Goal: Information Seeking & Learning: Learn about a topic

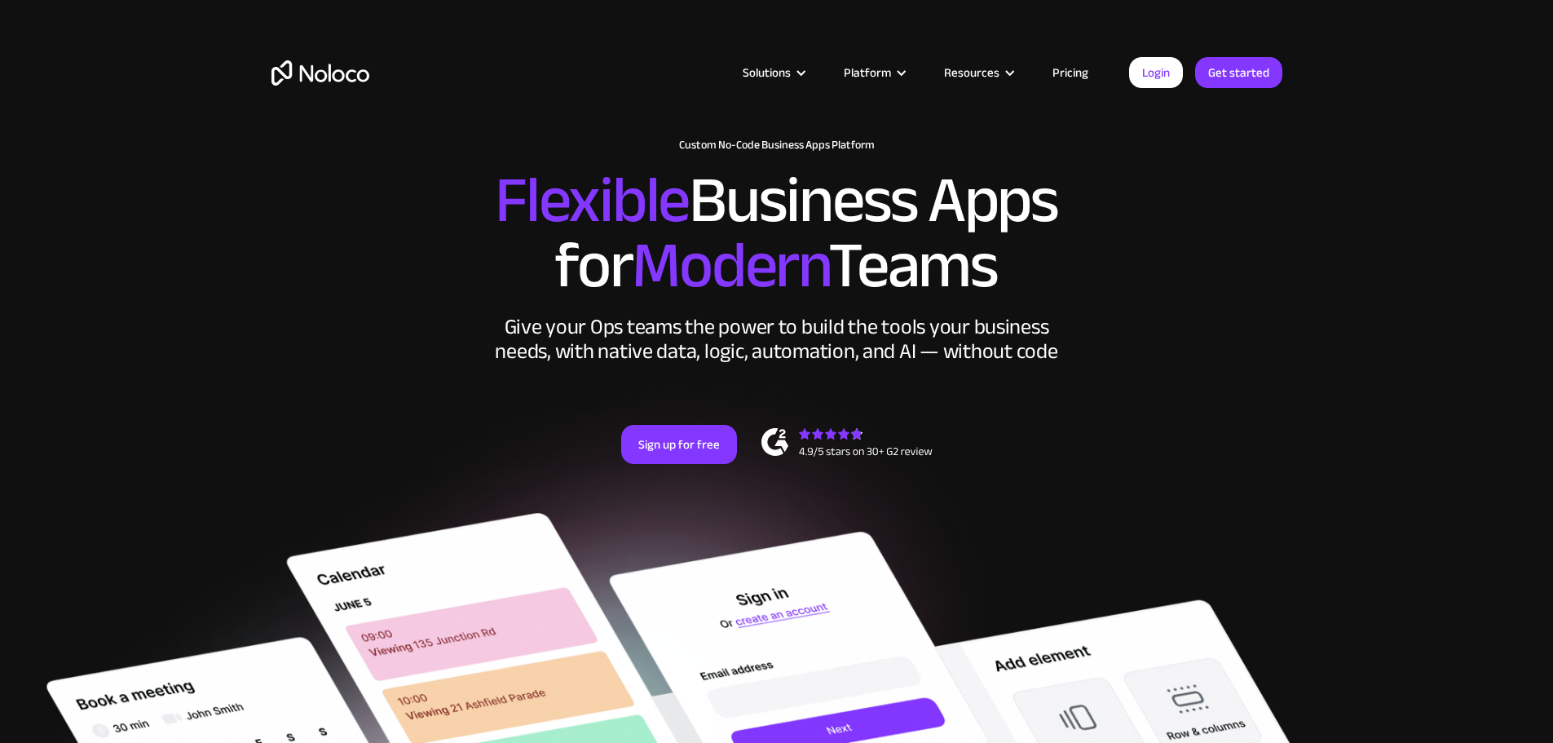
click at [1088, 86] on div "Solutions Use Cases Business Types Project Management Keep track of customers, …" at bounding box center [776, 89] width 1043 height 96
click at [1077, 73] on link "Pricing" at bounding box center [1070, 72] width 77 height 21
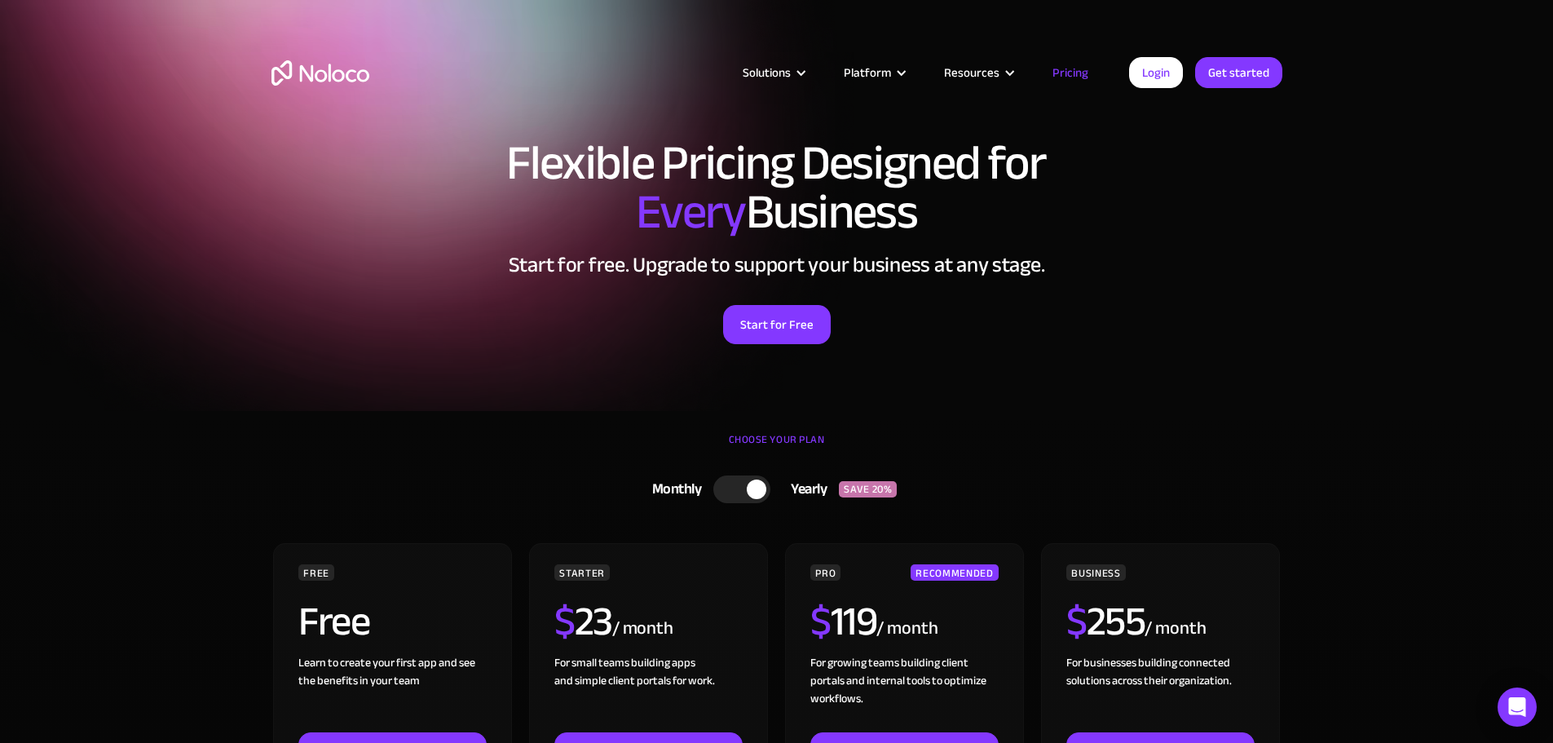
click at [280, 74] on img "home" at bounding box center [320, 72] width 98 height 25
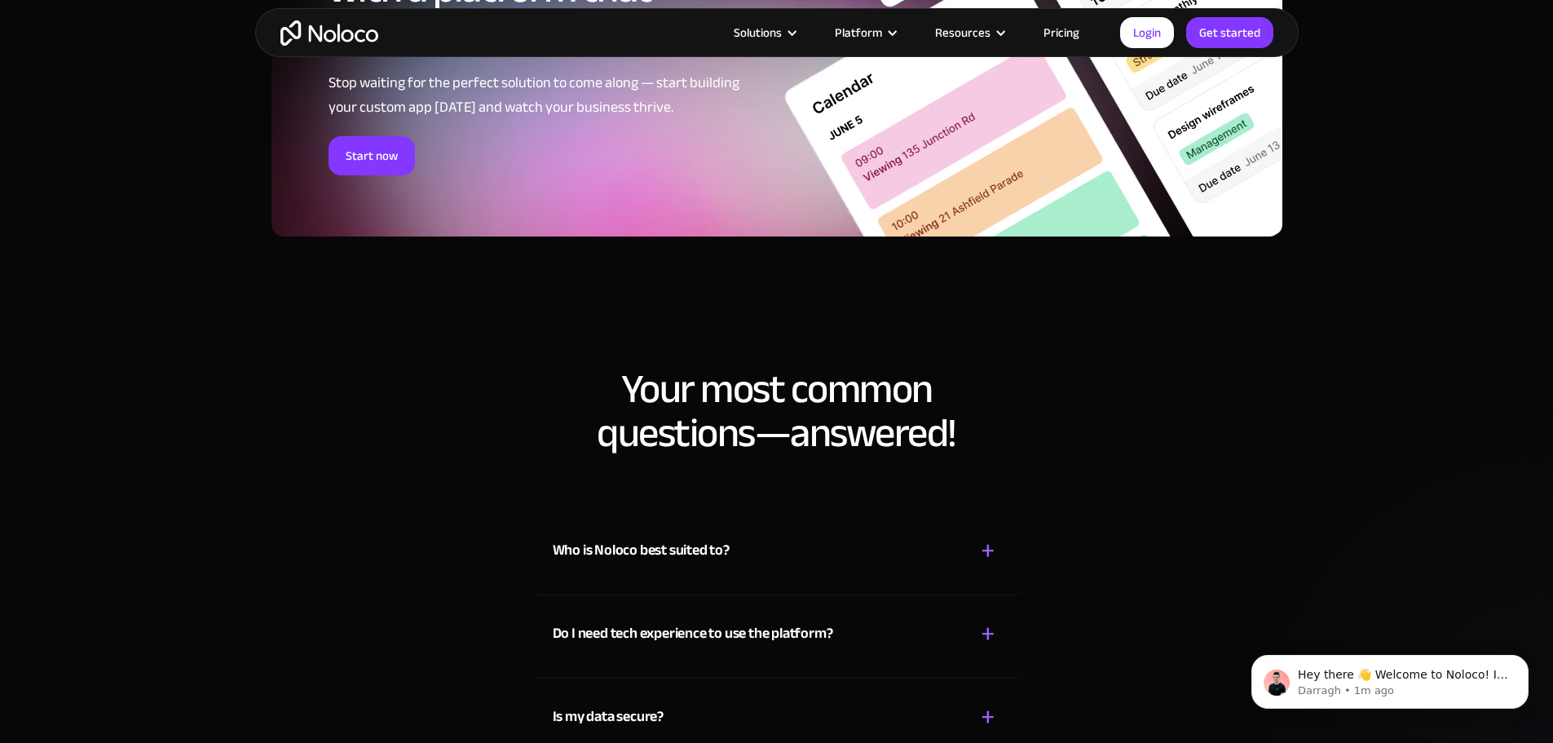
scroll to position [8315, 0]
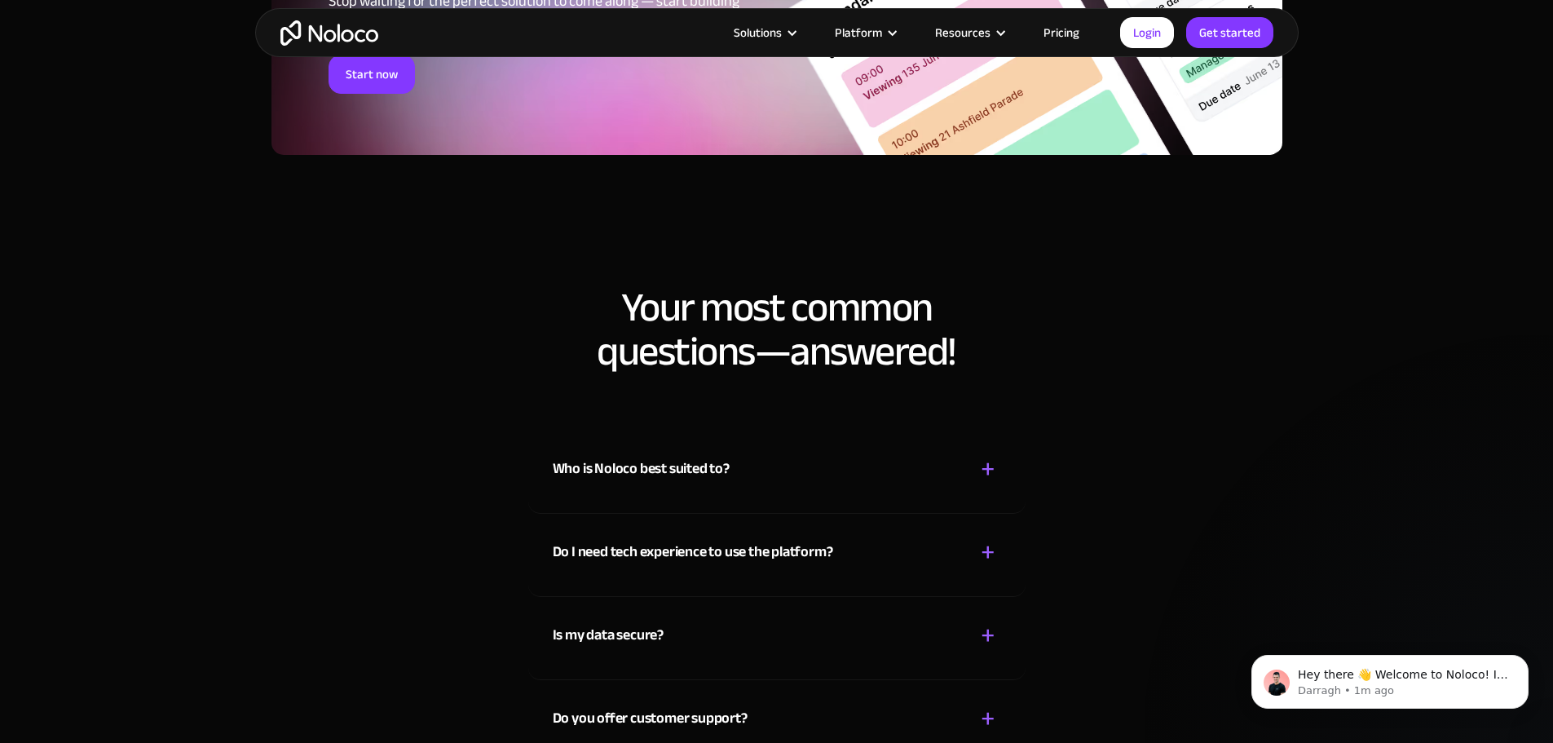
click at [735, 488] on div "Who is Noloco best suited to? + -" at bounding box center [777, 459] width 448 height 58
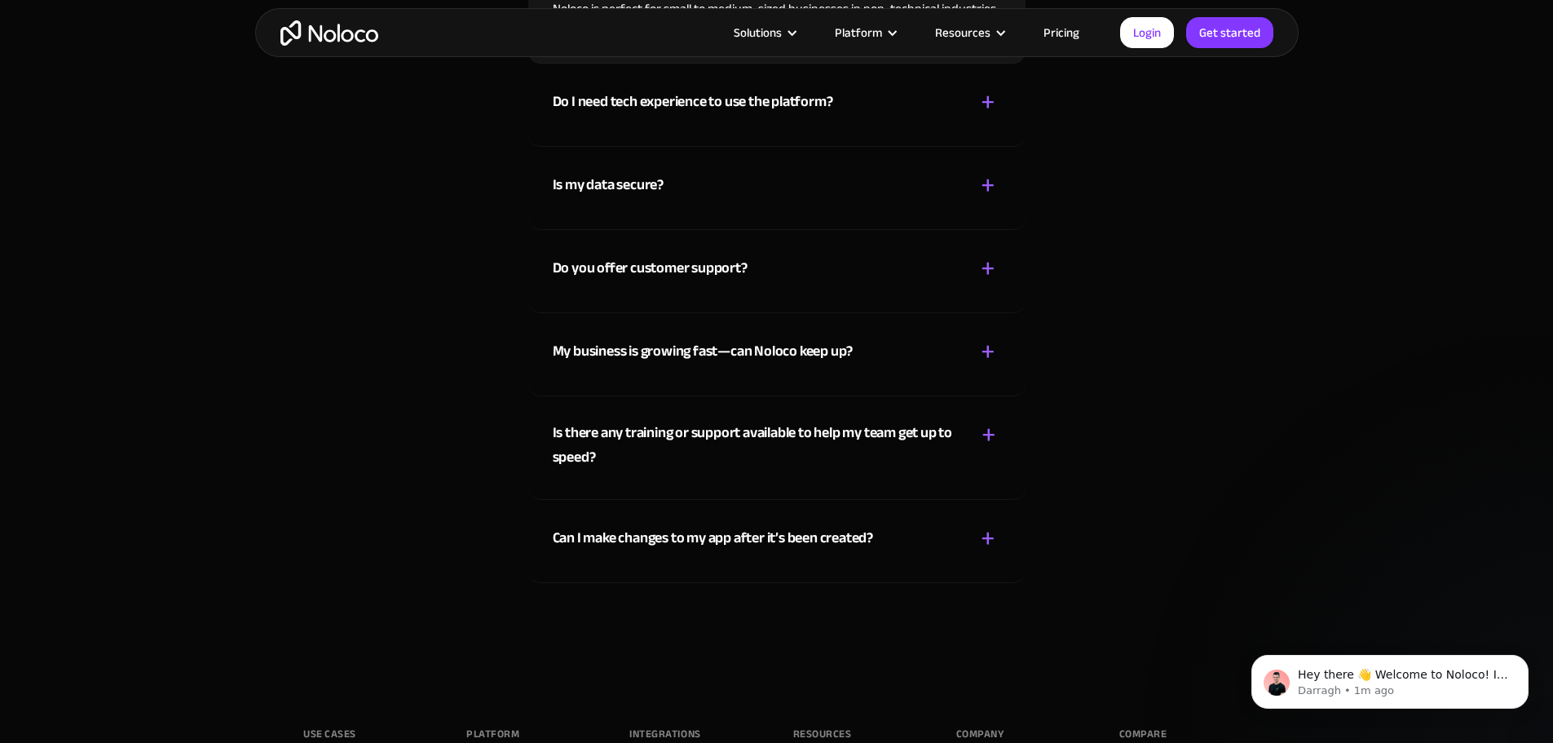
scroll to position [9130, 0]
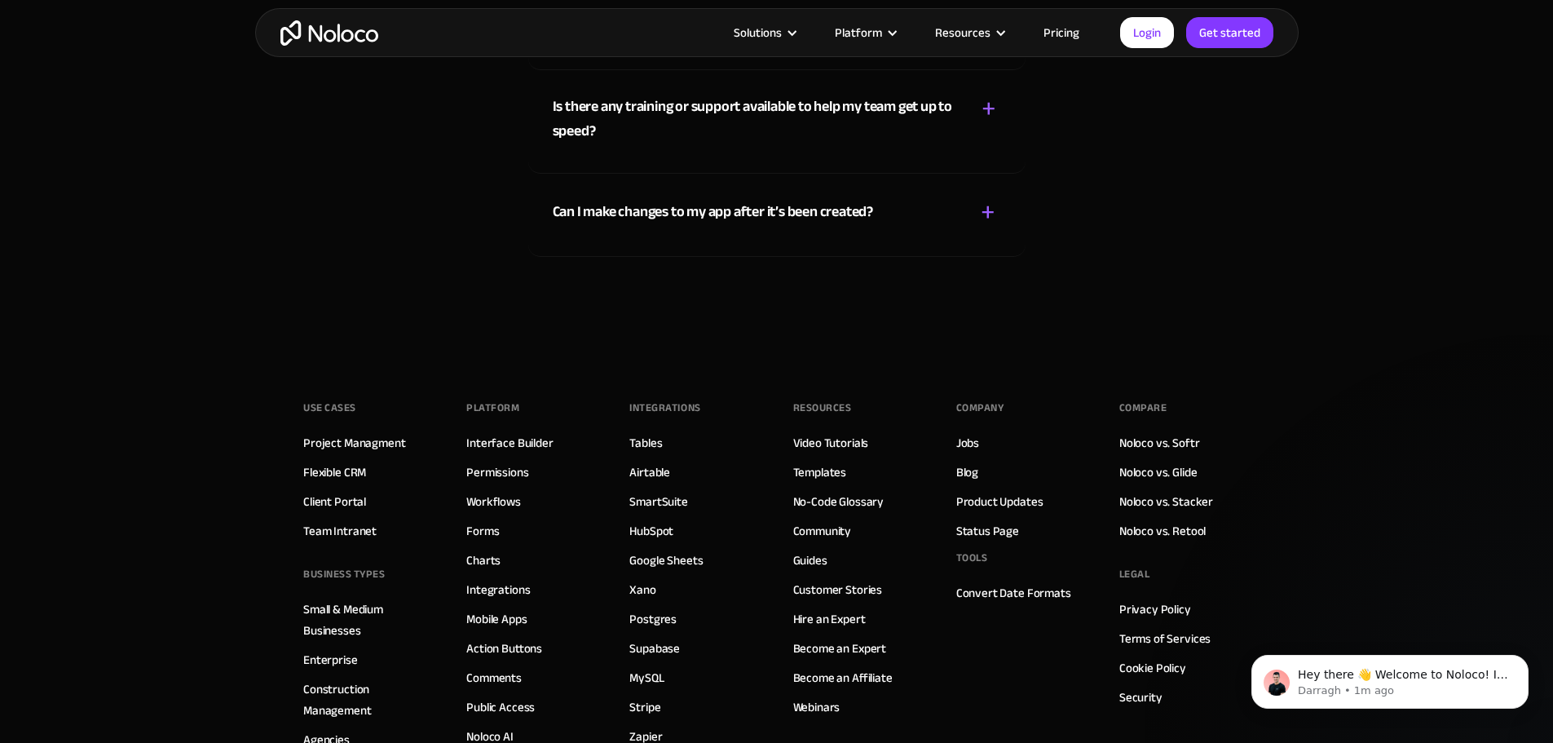
click at [1090, 26] on link "Pricing" at bounding box center [1061, 32] width 77 height 21
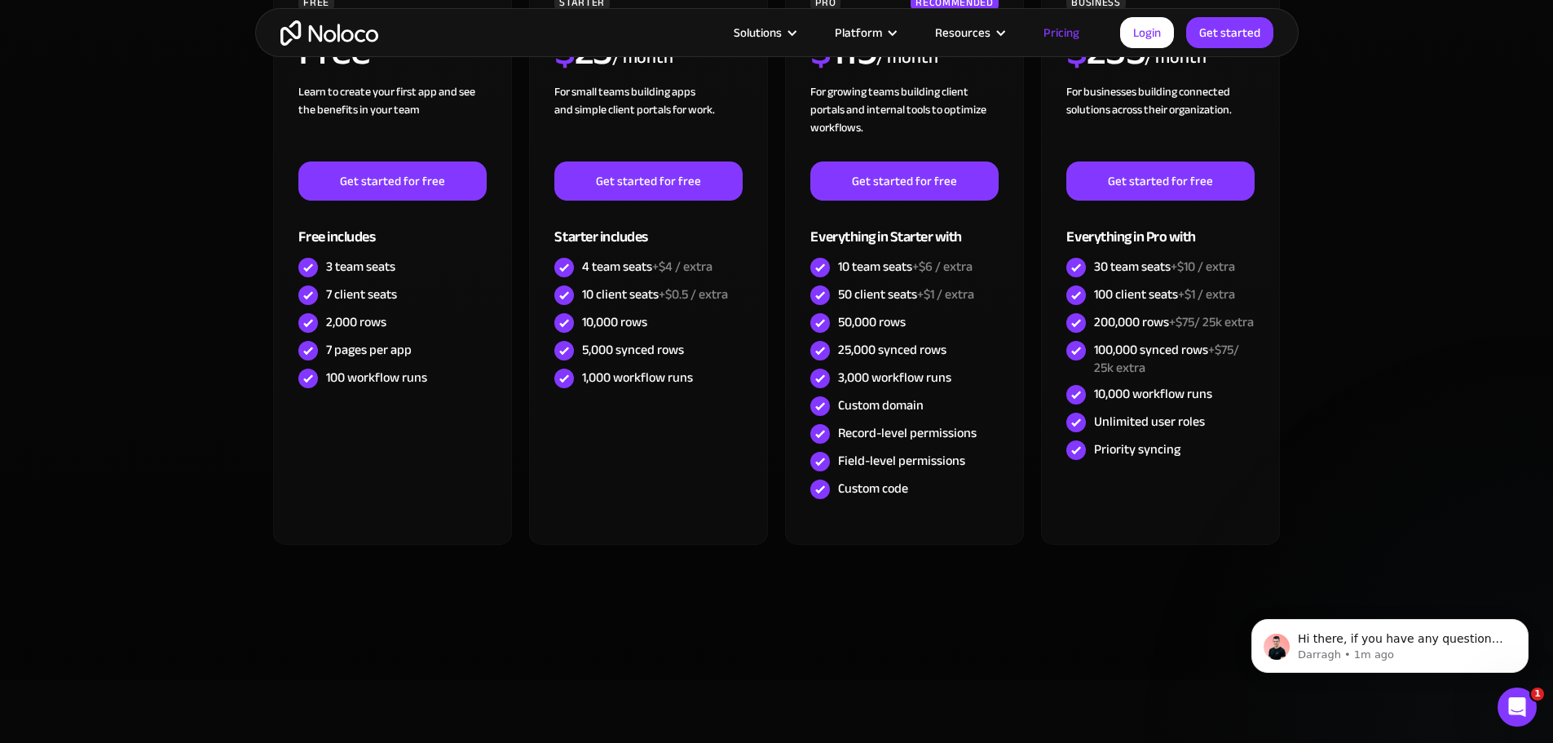
scroll to position [978, 0]
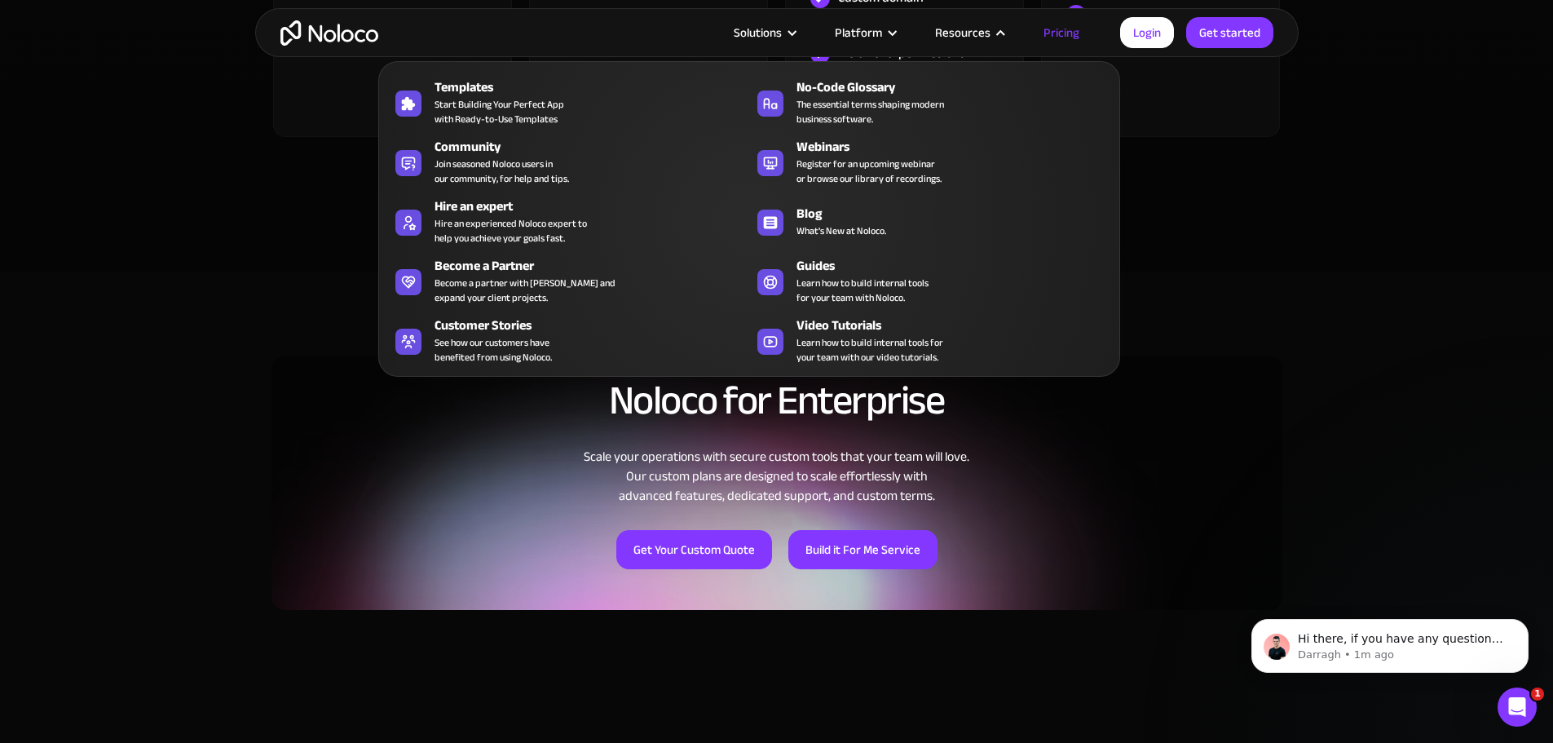
click at [971, 31] on div "Resources" at bounding box center [962, 32] width 55 height 21
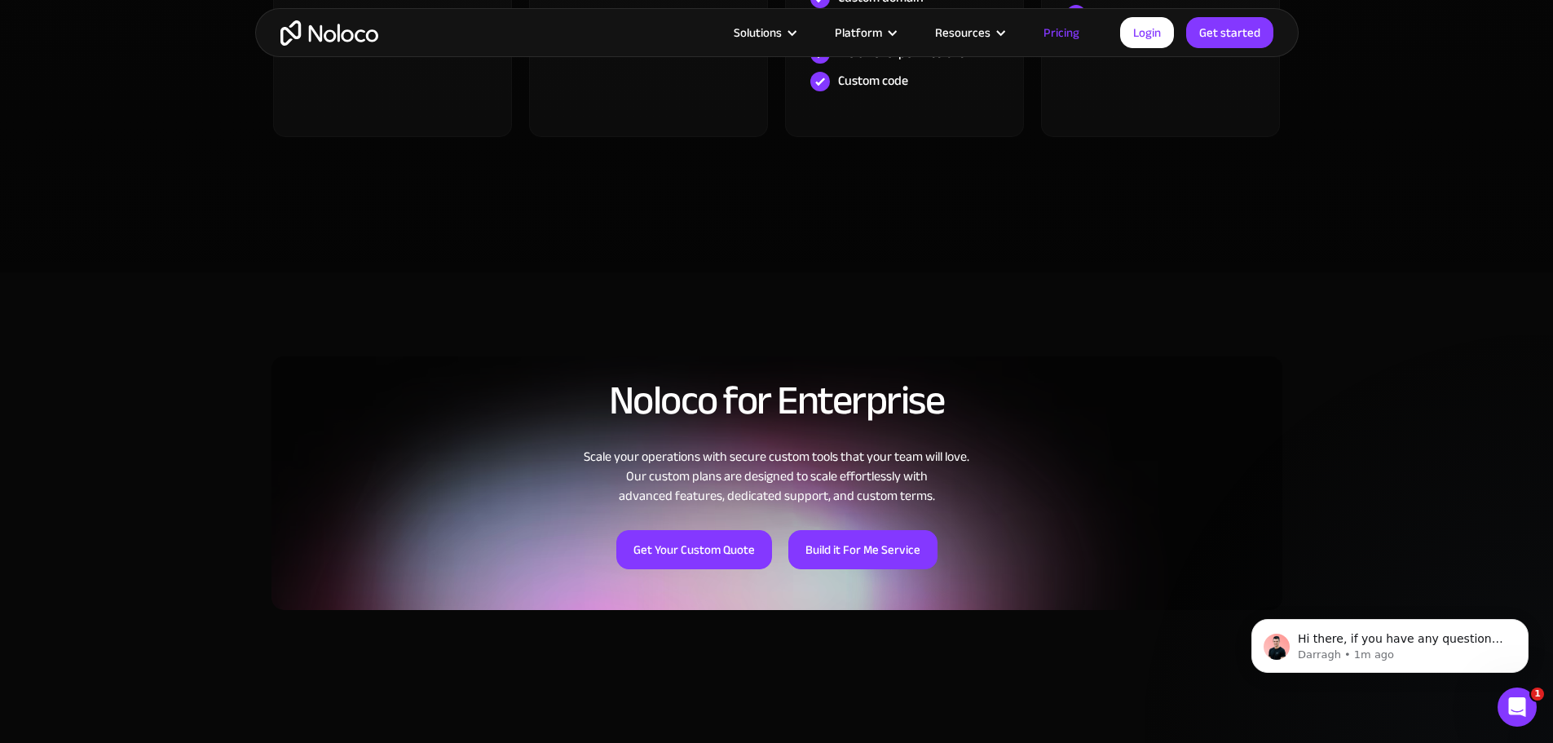
click at [971, 31] on div "Resources" at bounding box center [962, 32] width 55 height 21
click at [1383, 651] on p "Darragh • 1m ago" at bounding box center [1403, 654] width 210 height 15
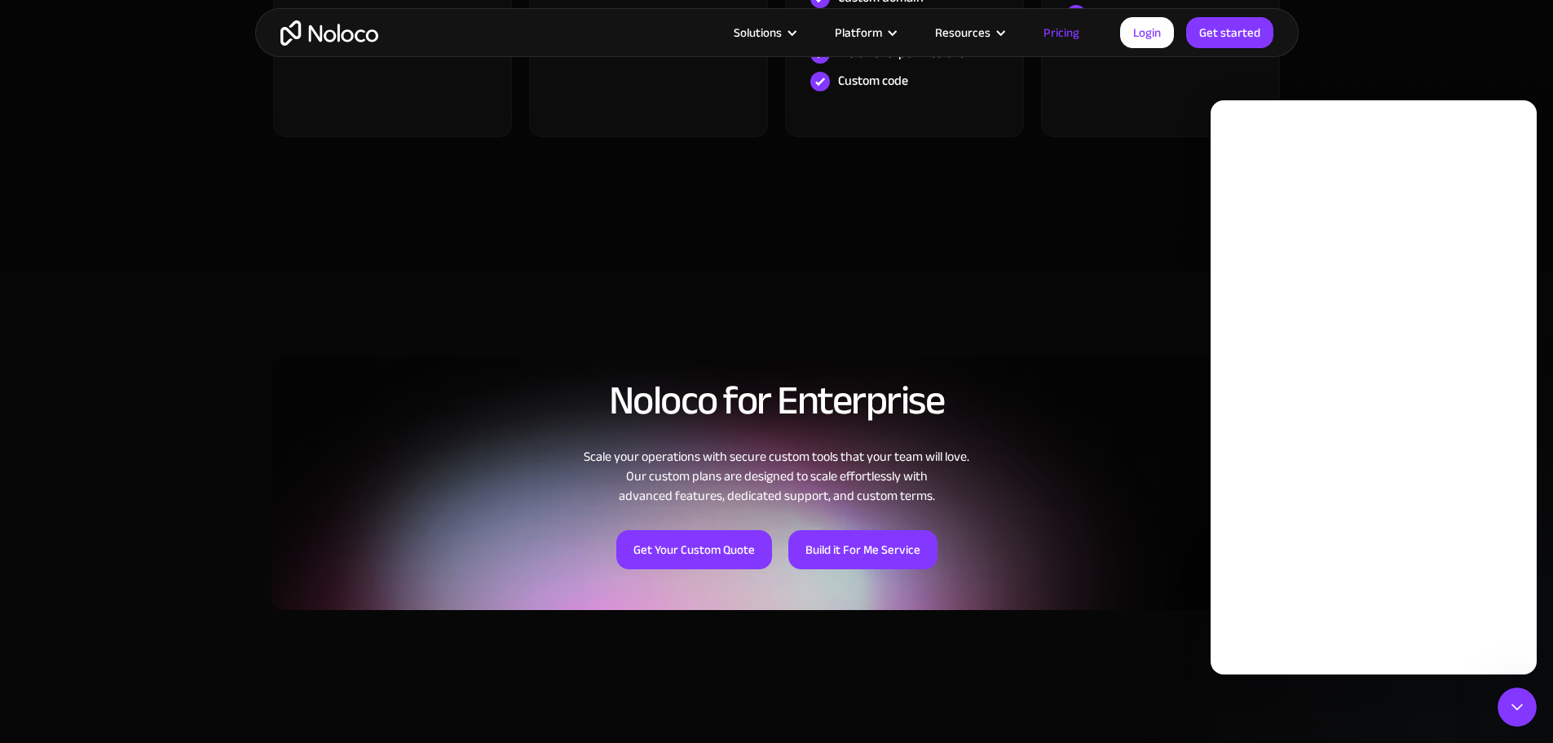
scroll to position [0, 0]
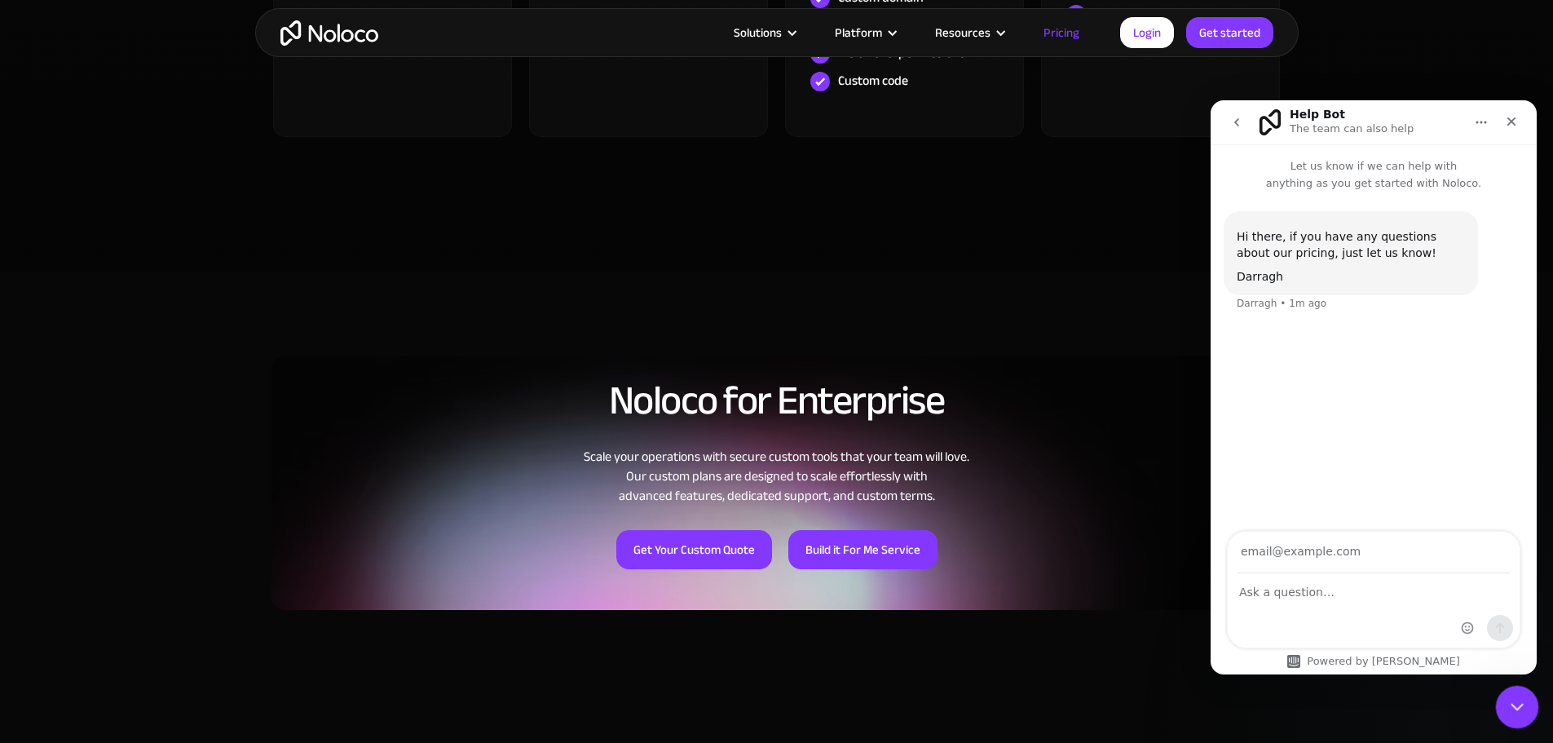
click at [1502, 697] on div "Close Intercom Messenger" at bounding box center [1514, 704] width 39 height 39
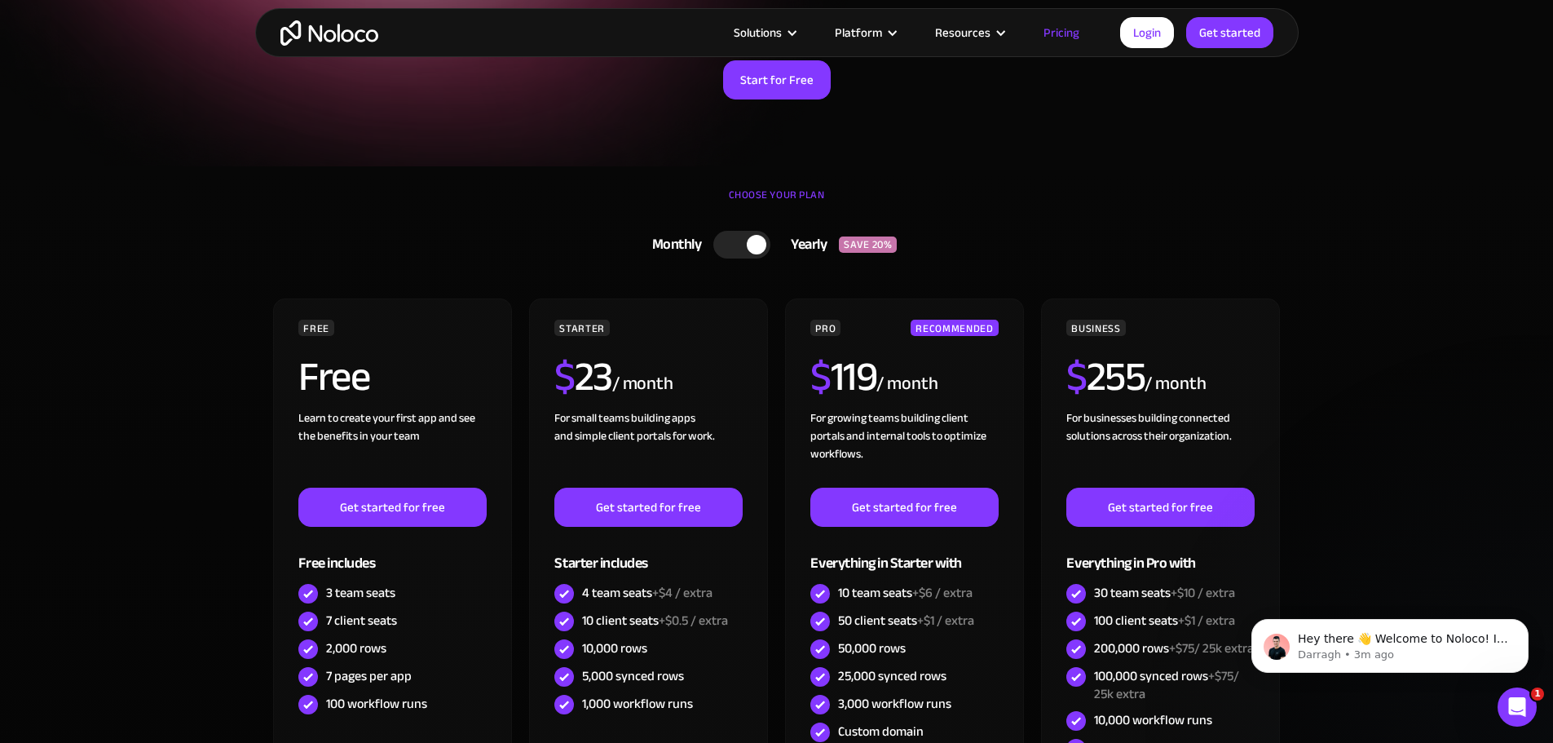
scroll to position [326, 0]
